Goal: Find specific page/section: Find specific page/section

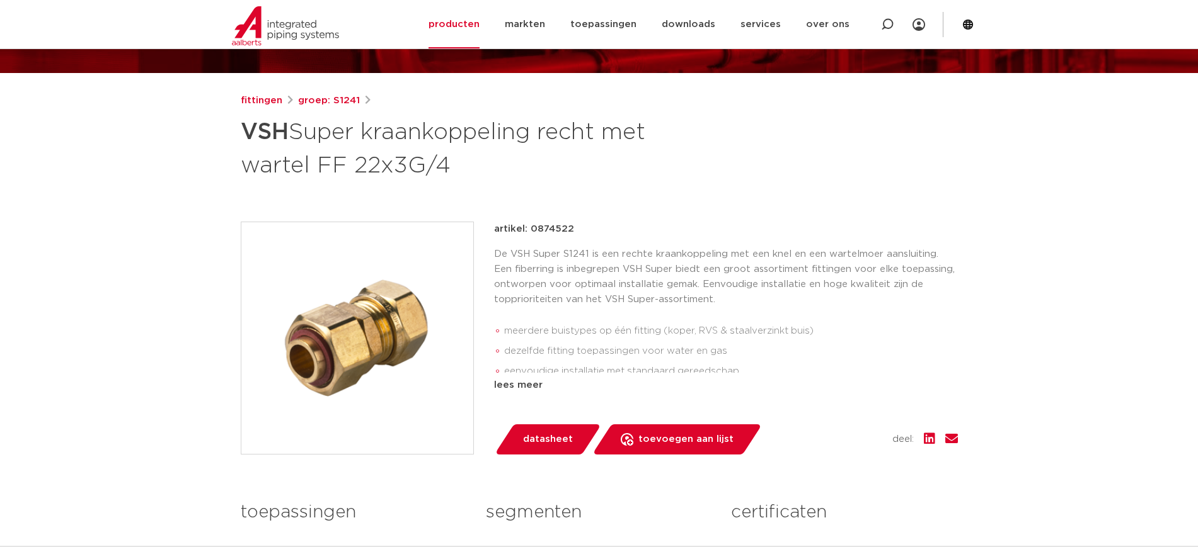
scroll to position [157, 0]
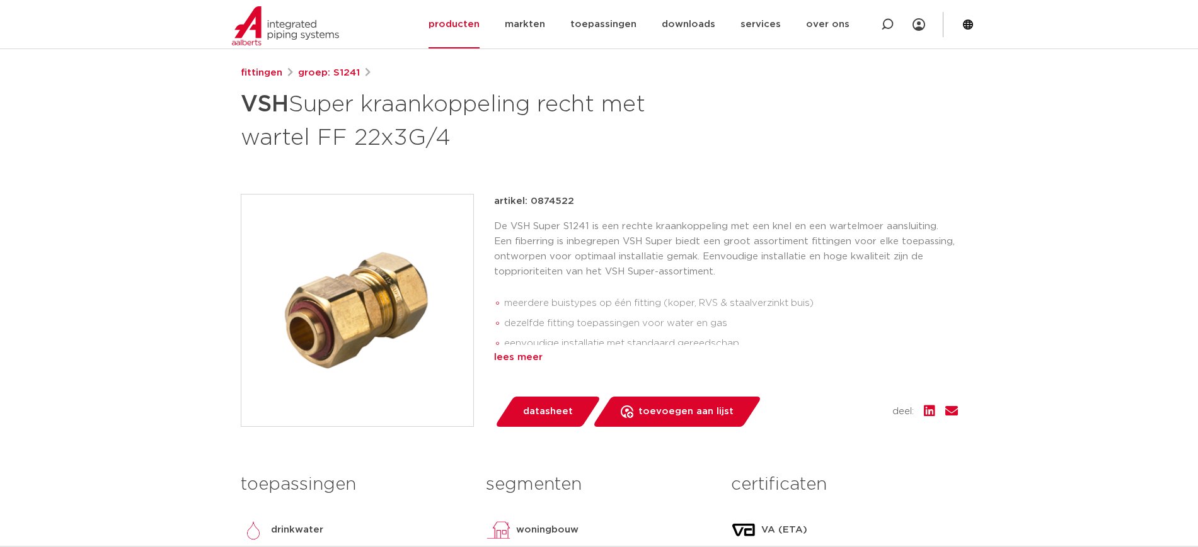
click at [520, 360] on div "lees meer" at bounding box center [726, 357] width 464 height 15
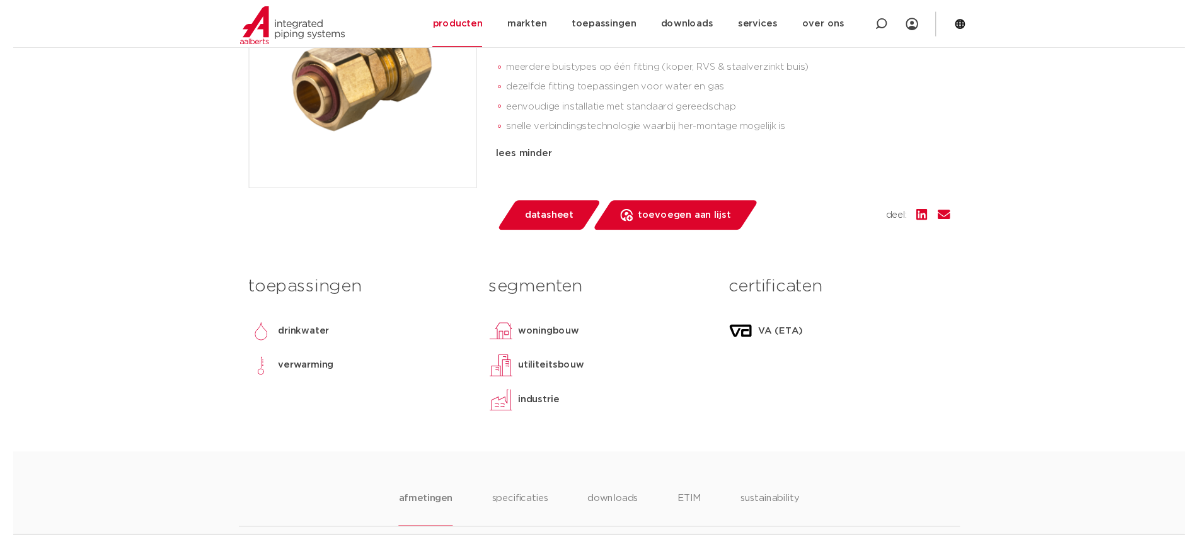
scroll to position [394, 0]
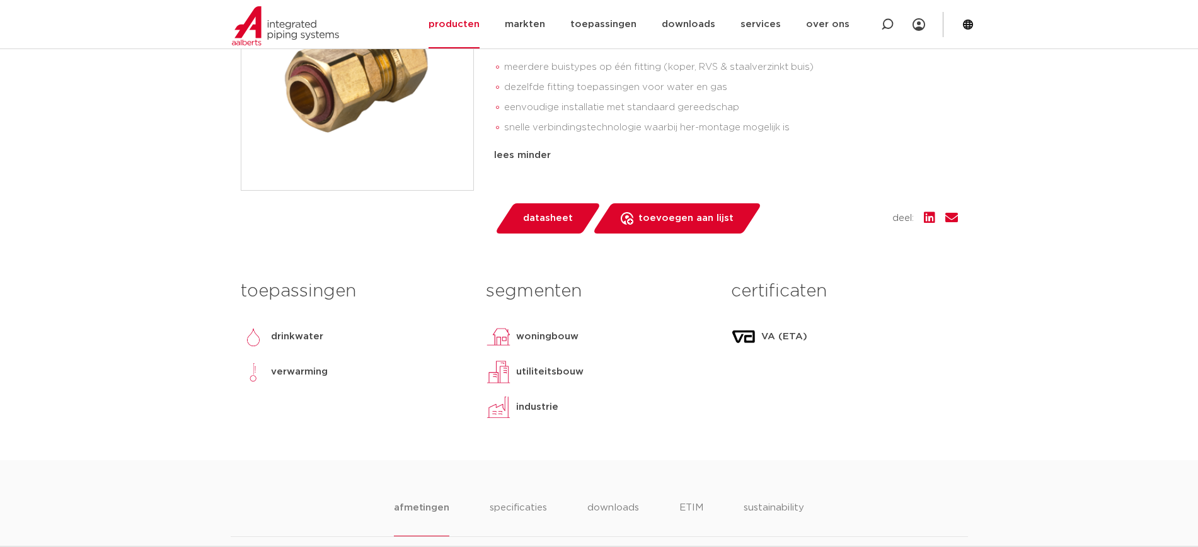
click at [554, 215] on span "datasheet" at bounding box center [548, 219] width 50 height 20
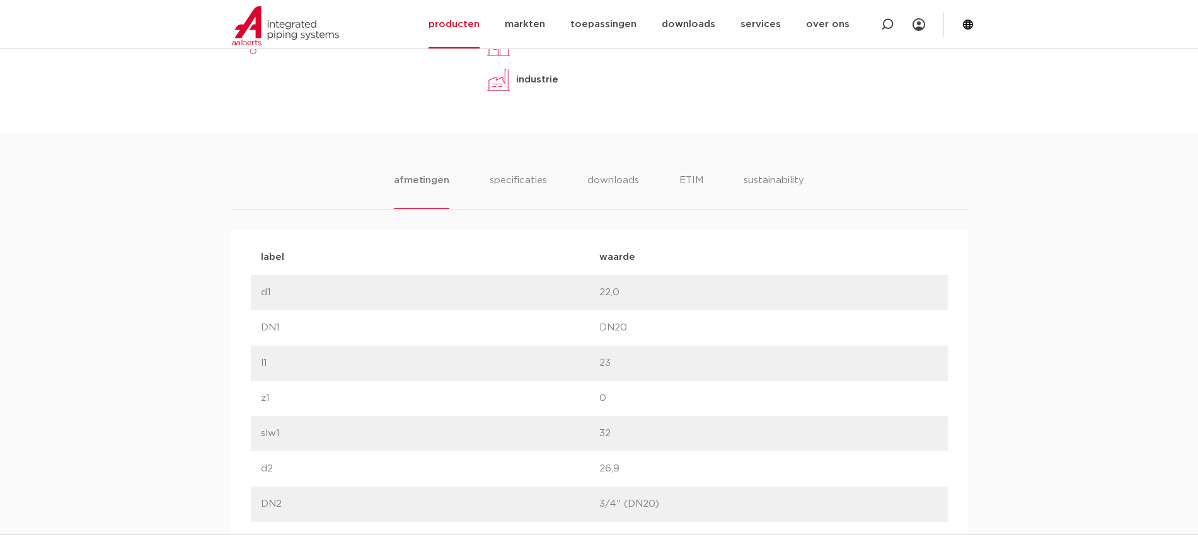
scroll to position [551, 0]
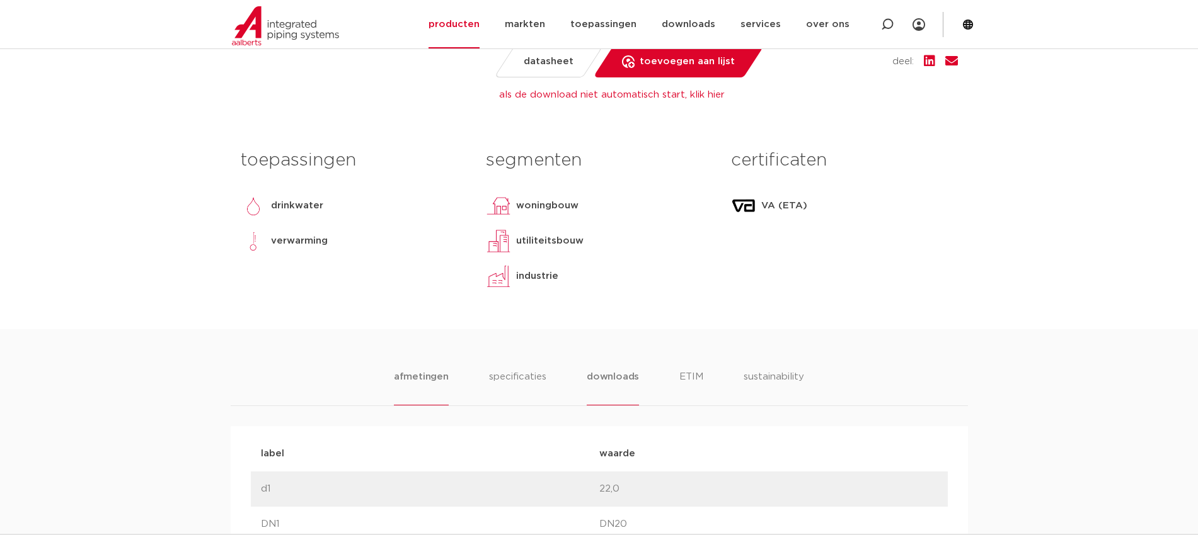
click at [627, 373] on li "downloads" at bounding box center [612, 388] width 52 height 36
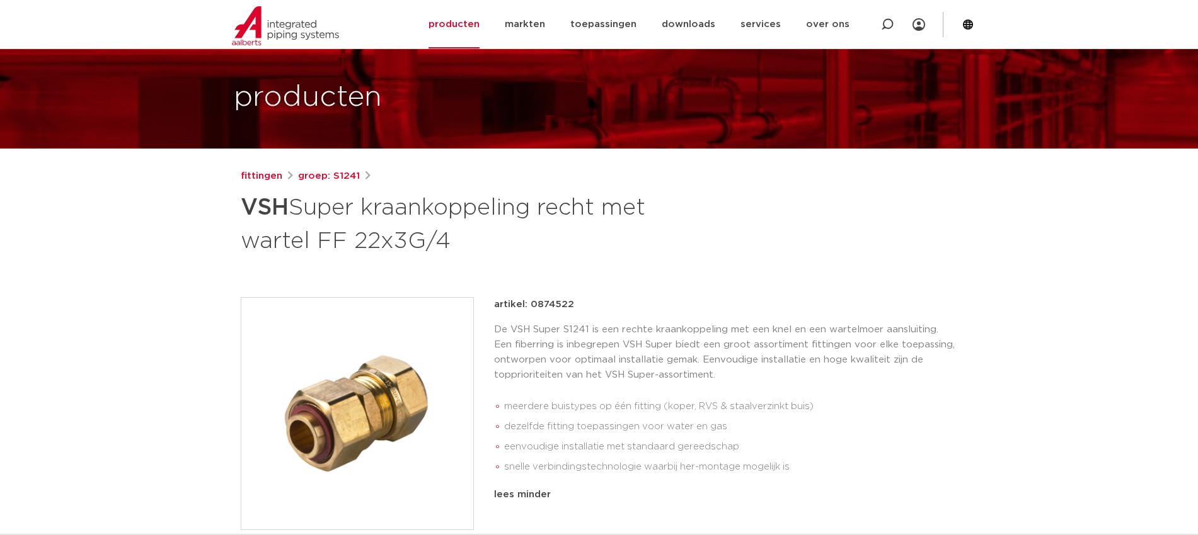
scroll to position [236, 0]
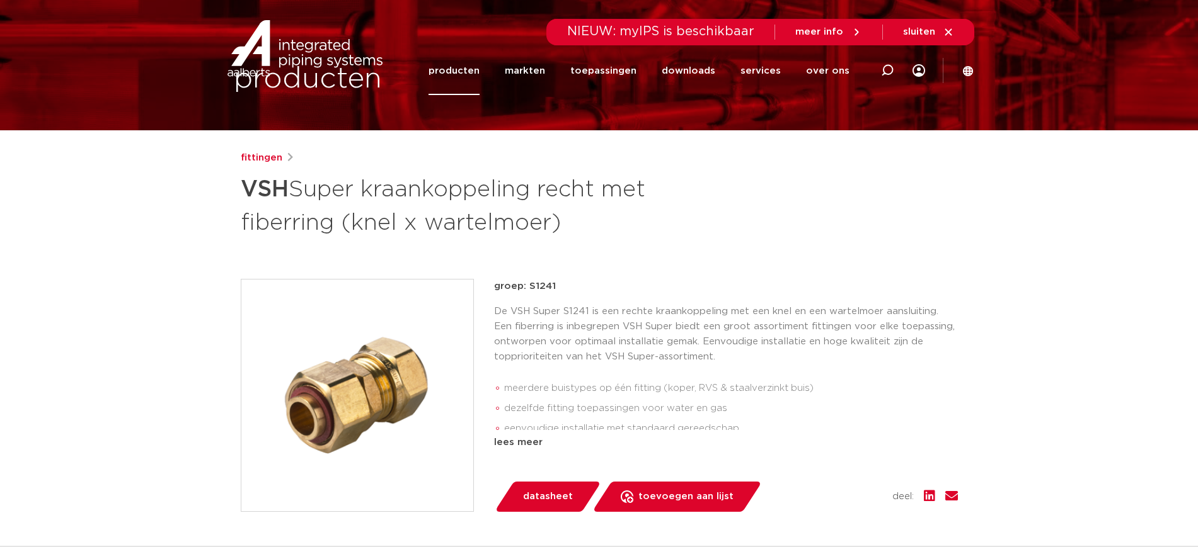
scroll to position [157, 0]
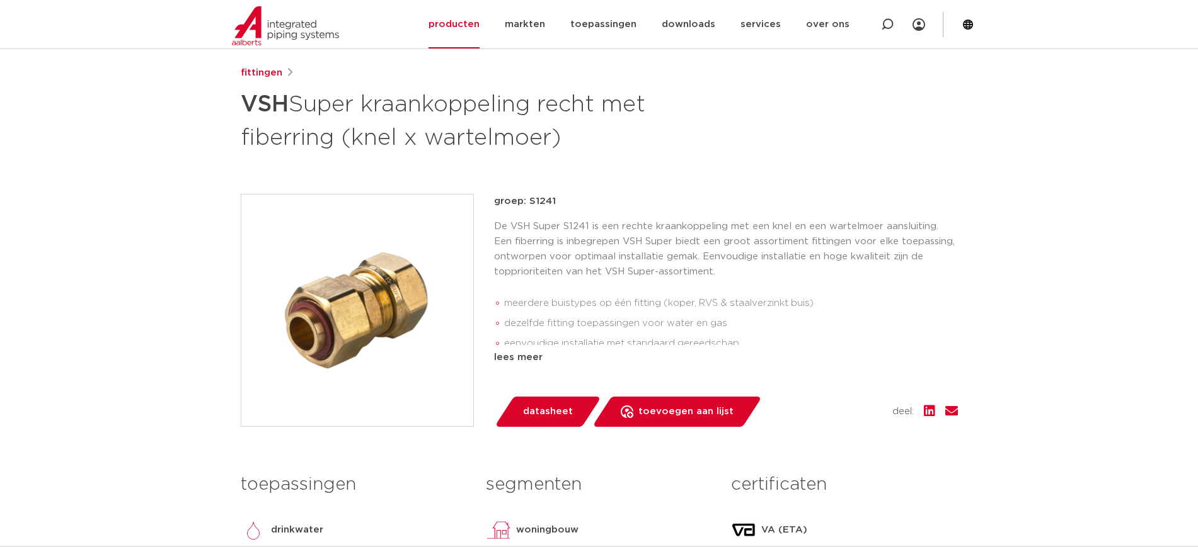
drag, startPoint x: 539, startPoint y: 202, endPoint x: 555, endPoint y: 199, distance: 16.6
click at [555, 199] on p "groep: S1241" at bounding box center [726, 201] width 464 height 15
copy p "groep: S1241"
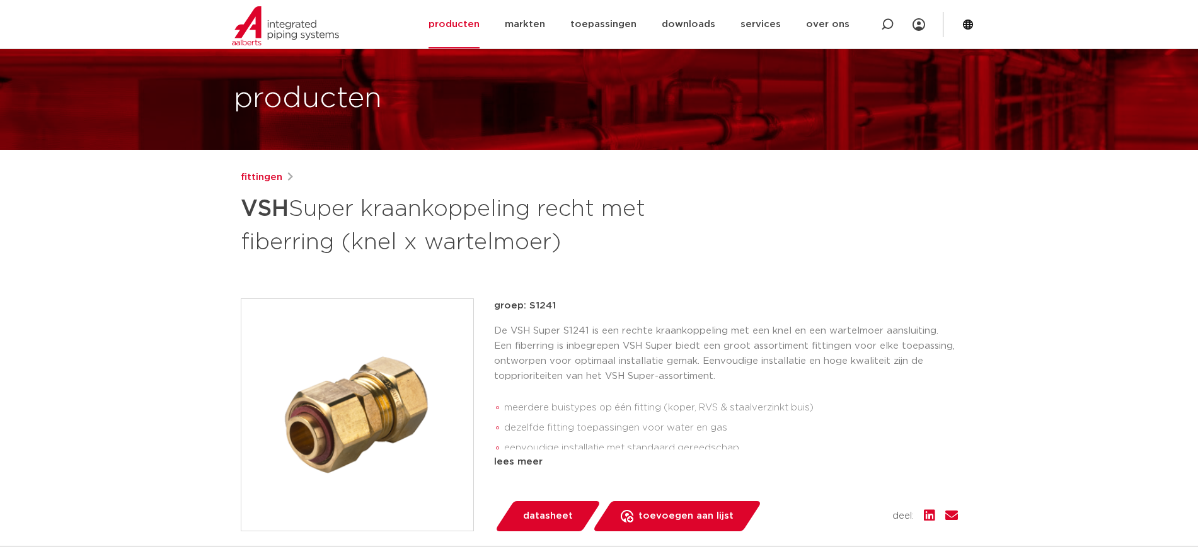
scroll to position [0, 0]
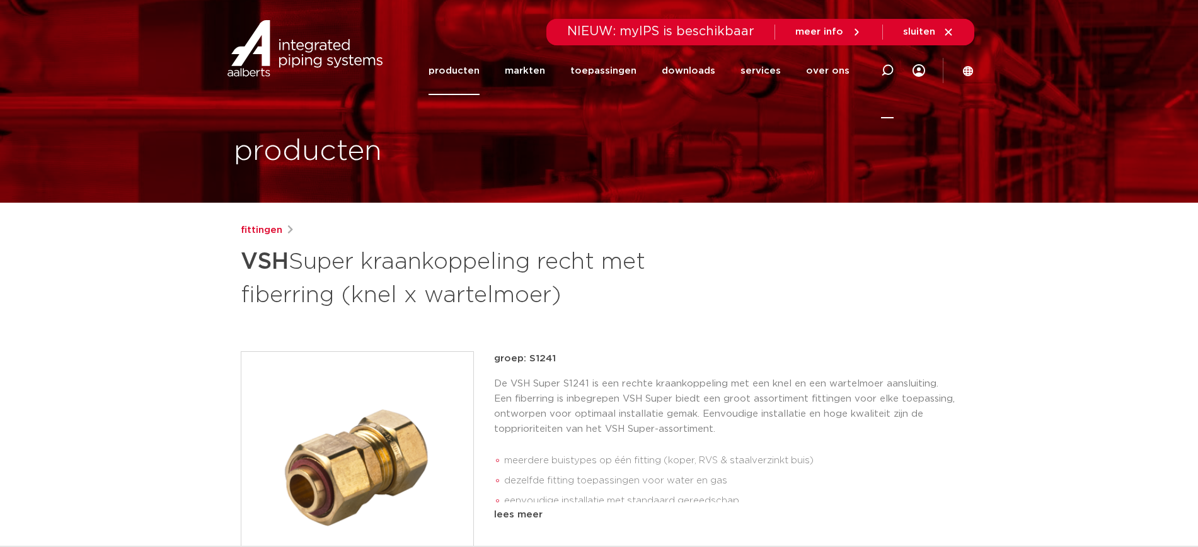
click at [884, 66] on icon at bounding box center [886, 70] width 15 height 15
paste input "groep: S1241"
type input "groep: S1241"
click button "Zoeken" at bounding box center [0, 0] width 0 height 0
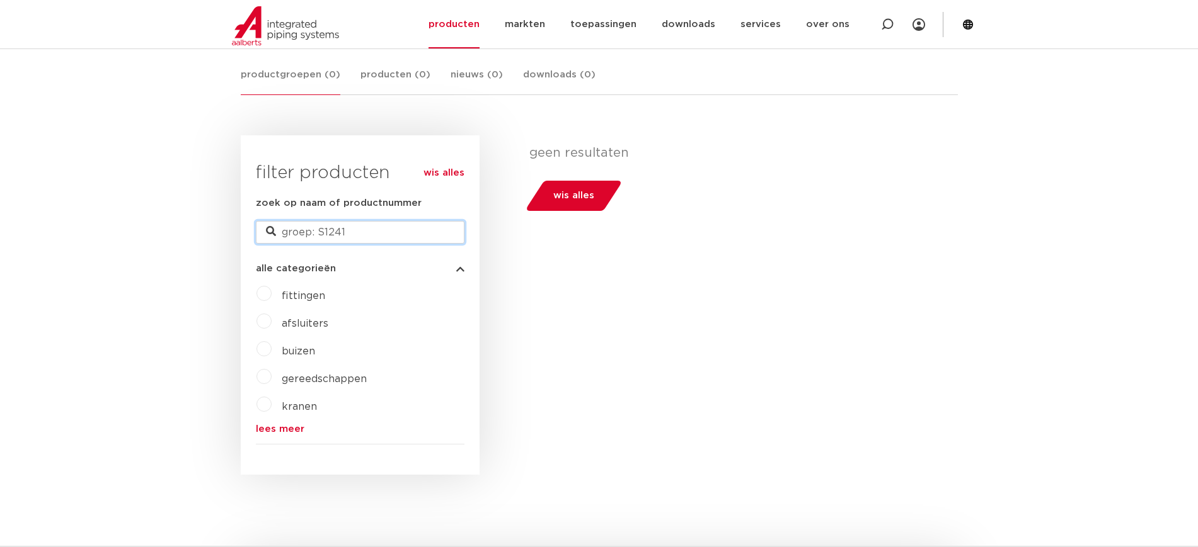
drag, startPoint x: 317, startPoint y: 234, endPoint x: 224, endPoint y: 227, distance: 93.5
click at [224, 227] on body "Zoeken NIEUW: myIPS is beschikbaar meer info sluiten producten markten toepassi…" at bounding box center [599, 487] width 1198 height 1446
click at [376, 230] on input "S1241" at bounding box center [360, 232] width 209 height 23
type input "S1241"
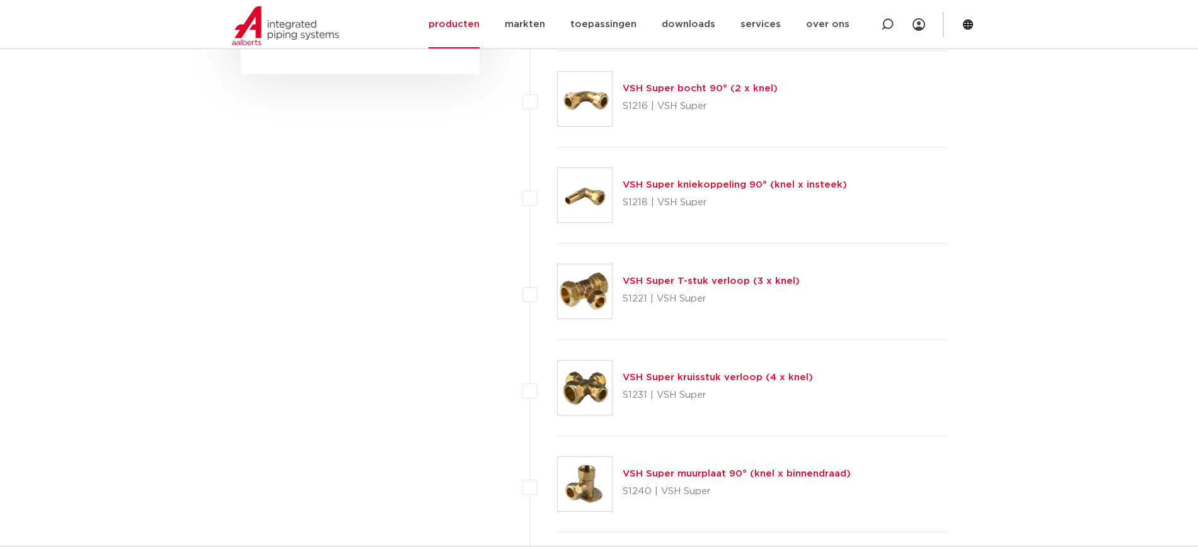
scroll to position [787, 0]
